Goal: Information Seeking & Learning: Learn about a topic

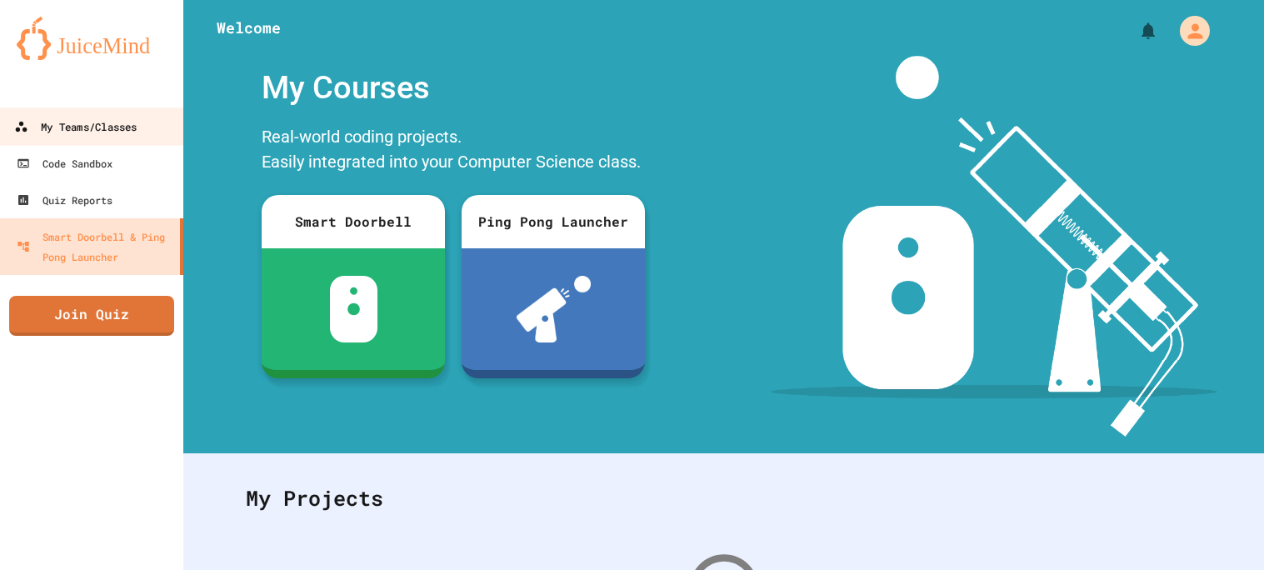
click at [86, 122] on div "My Teams/Classes" at bounding box center [75, 127] width 122 height 21
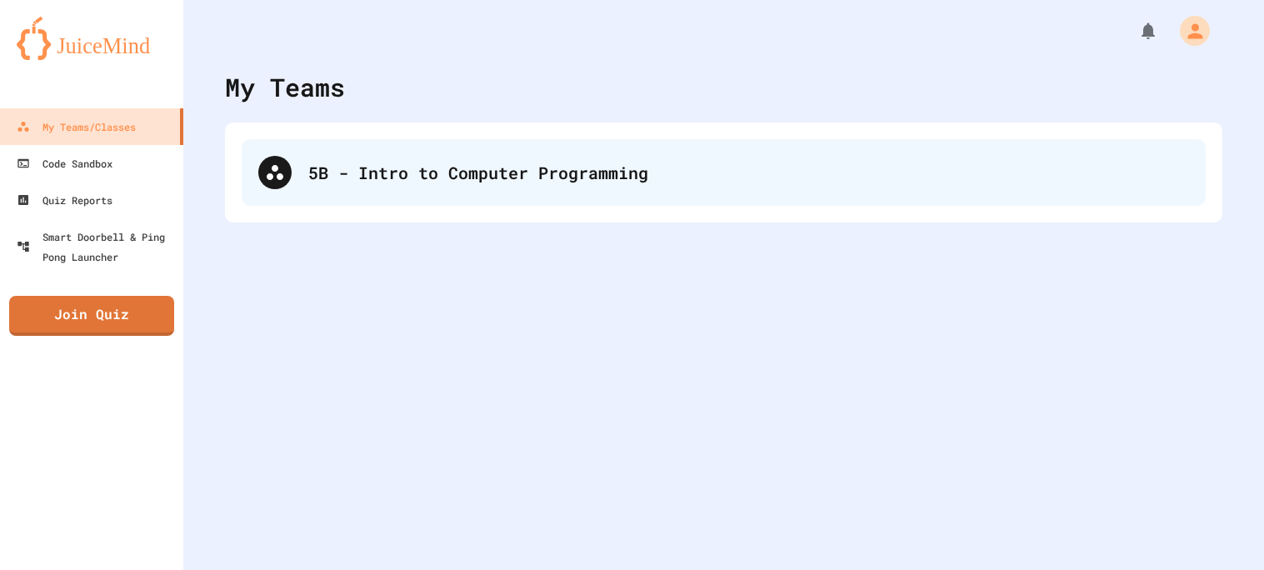
click at [539, 172] on div "5B - Intro to Computer Programming" at bounding box center [748, 172] width 881 height 25
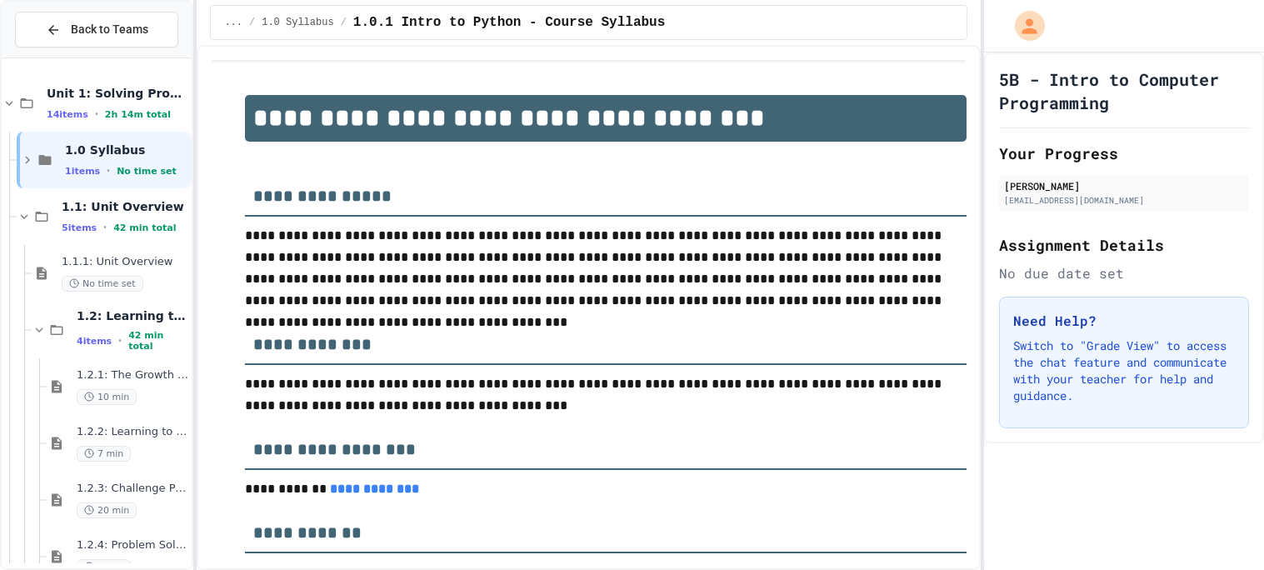
click at [1254, 35] on div at bounding box center [1124, 26] width 281 height 52
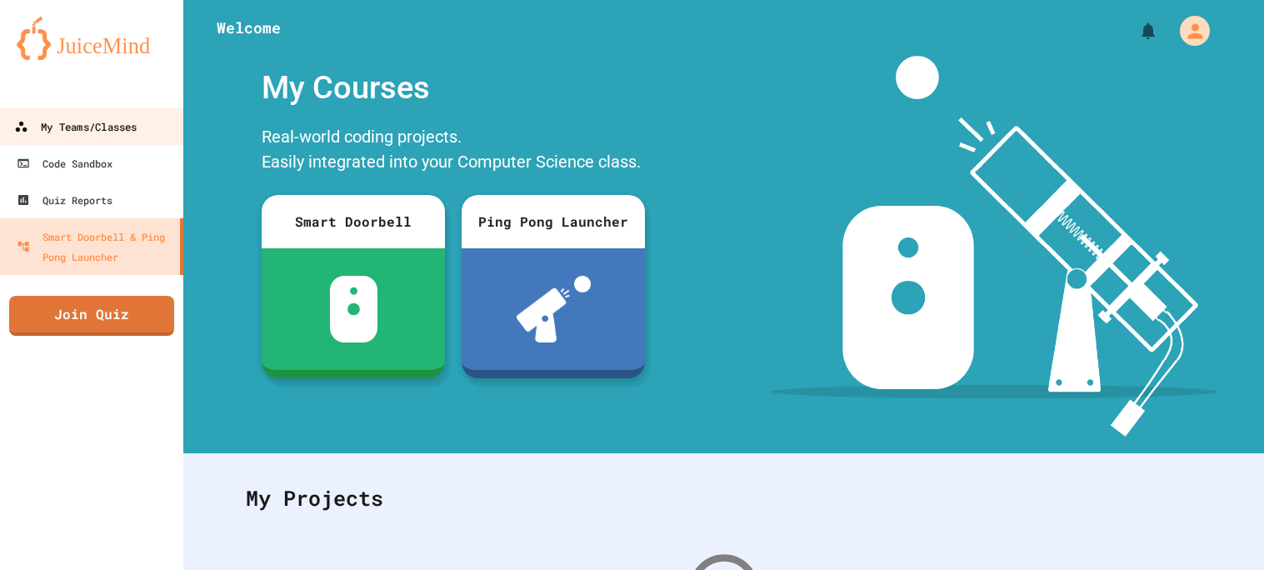
click at [122, 123] on div "My Teams/Classes" at bounding box center [75, 127] width 122 height 21
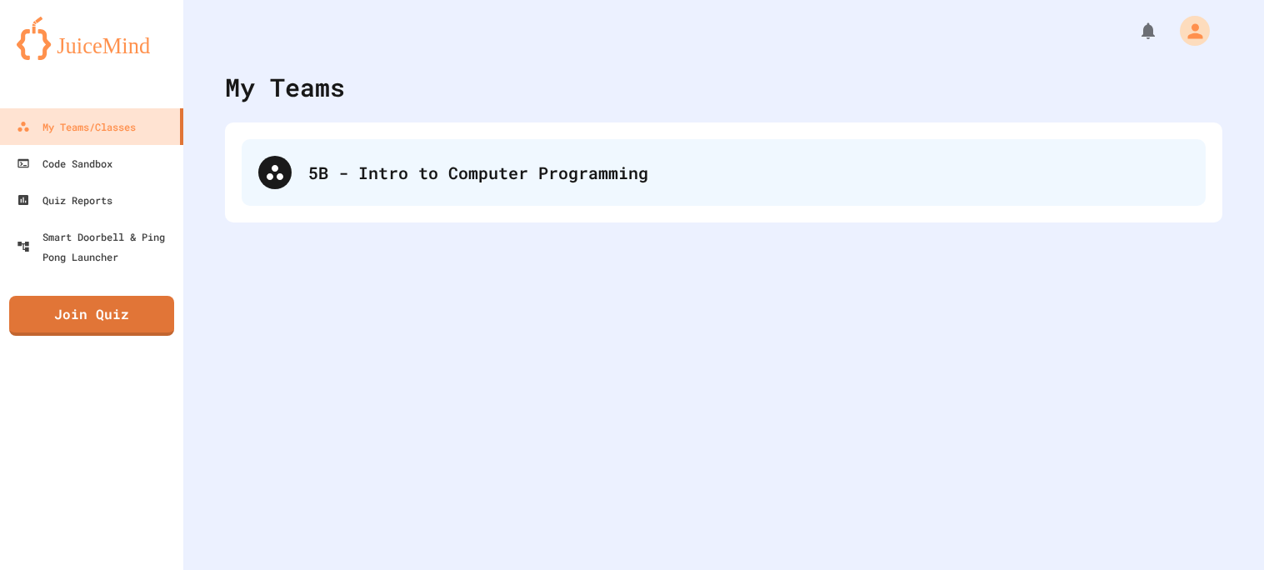
click at [988, 155] on div "5B - Intro to Computer Programming" at bounding box center [724, 172] width 964 height 67
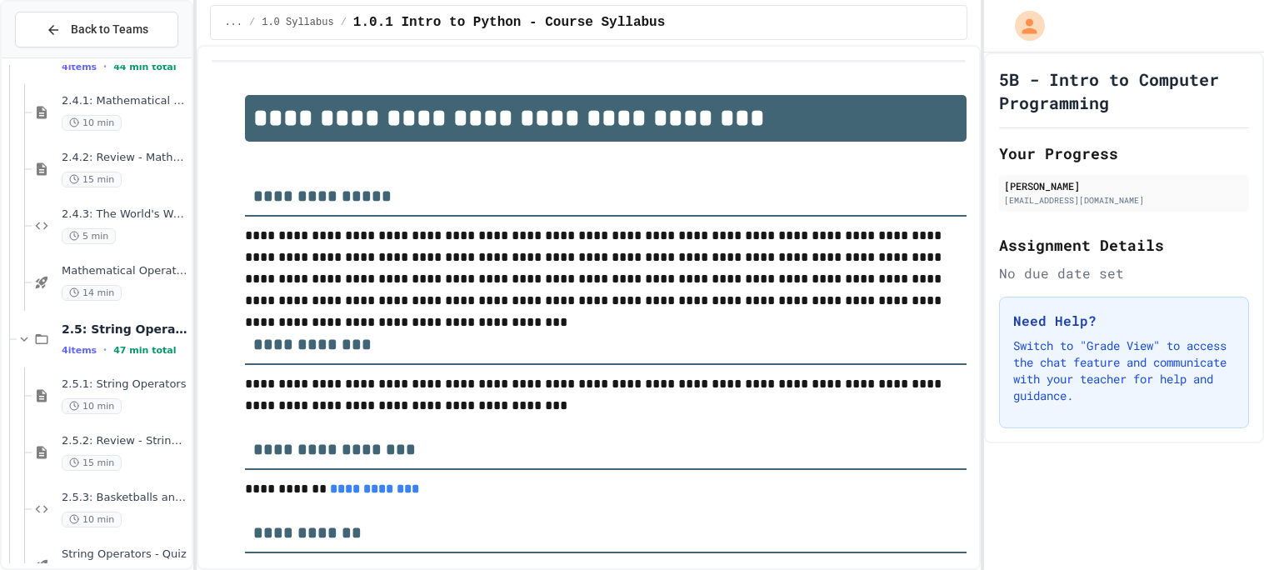
scroll to position [2120, 0]
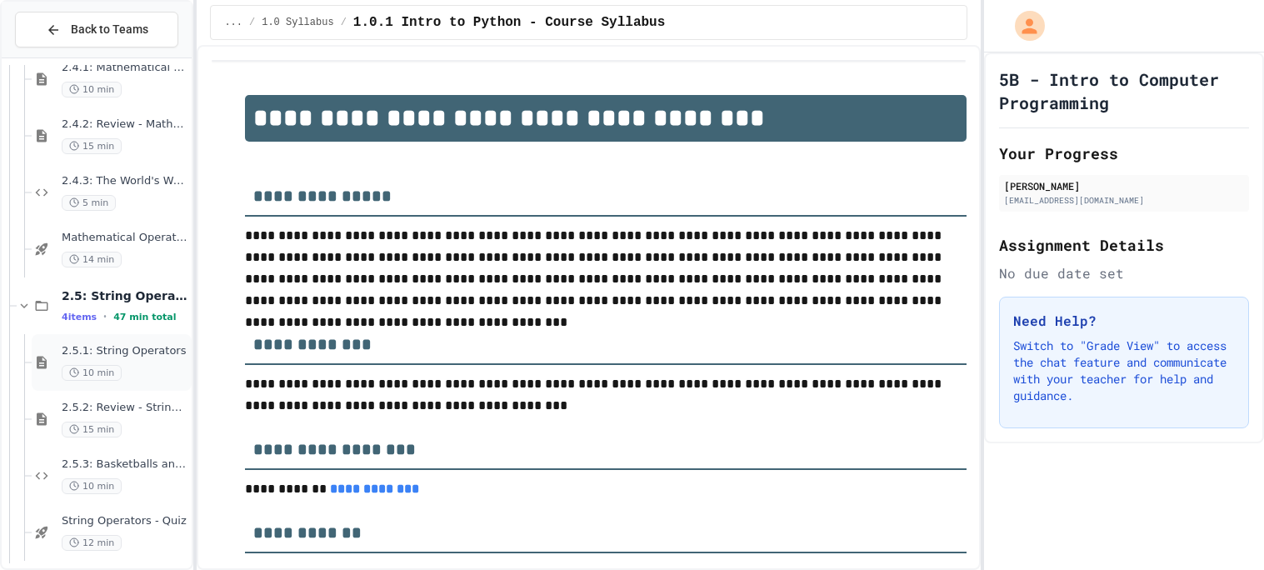
click at [175, 347] on span "2.5.1: String Operators" at bounding box center [125, 351] width 127 height 14
